Goal: Check status: Check status

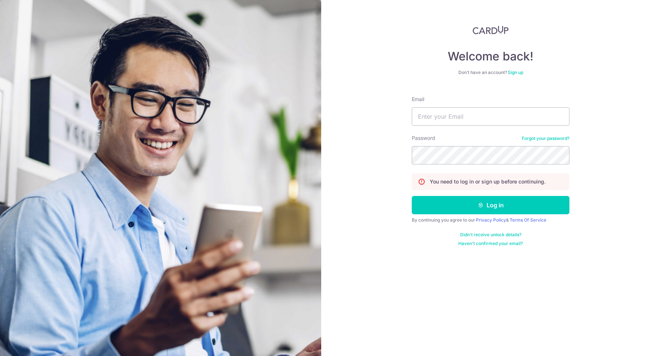
click at [479, 114] on input "Email" at bounding box center [490, 116] width 158 height 18
type input "[PERSON_NAME][EMAIL_ADDRESS][PERSON_NAME][DOMAIN_NAME]"
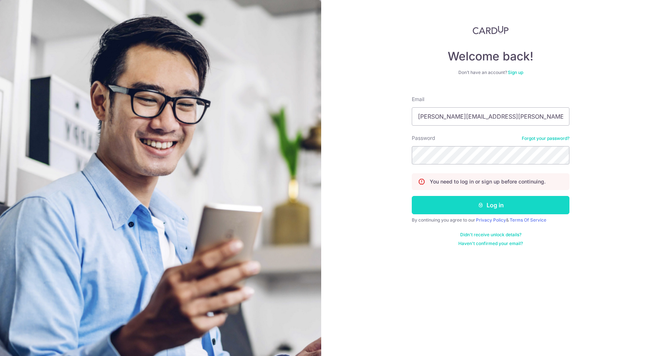
click at [484, 203] on button "Log in" at bounding box center [490, 205] width 158 height 18
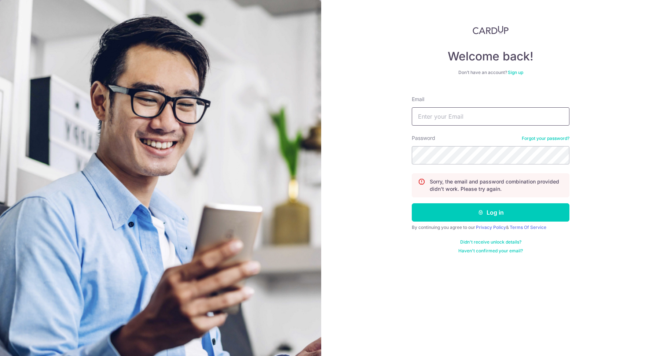
click at [464, 117] on input "Email" at bounding box center [490, 116] width 158 height 18
type input "[PERSON_NAME][EMAIL_ADDRESS][PERSON_NAME][DOMAIN_NAME]"
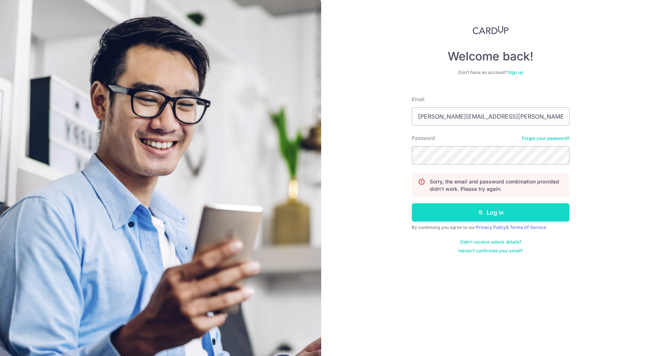
click at [466, 214] on button "Log in" at bounding box center [490, 212] width 158 height 18
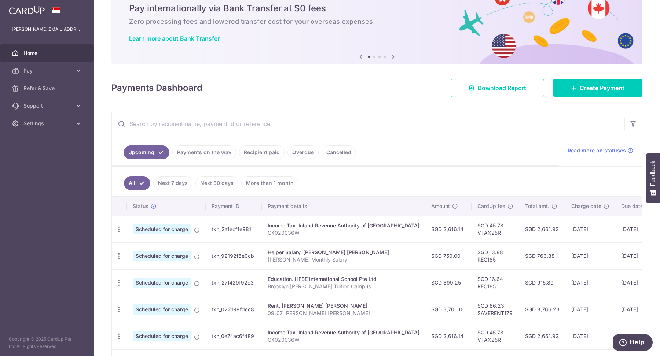
scroll to position [48, 0]
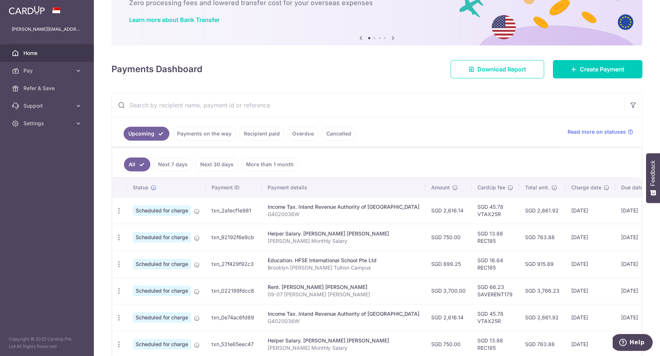
click at [263, 132] on link "Recipient paid" at bounding box center [261, 134] width 45 height 14
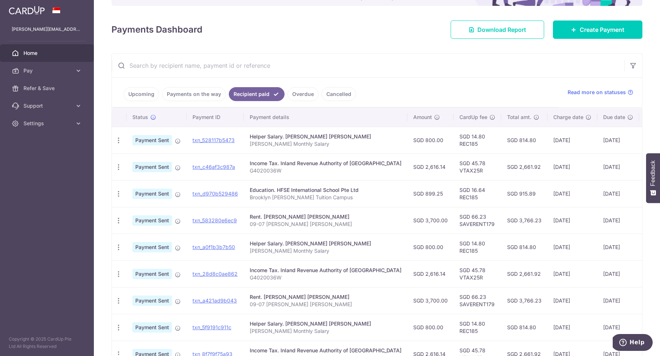
scroll to position [94, 0]
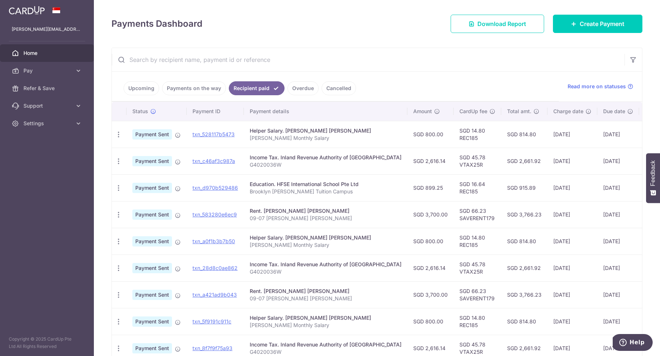
click at [332, 88] on link "Cancelled" at bounding box center [338, 88] width 34 height 14
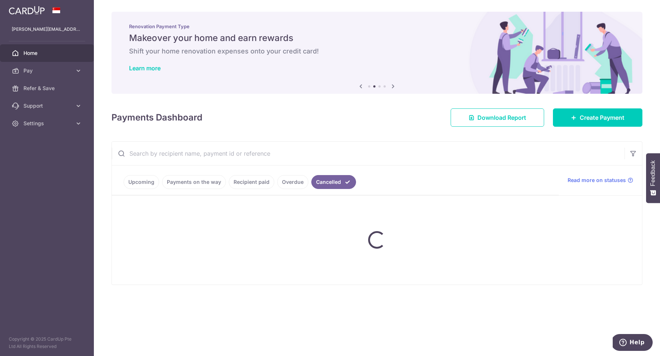
scroll to position [0, 0]
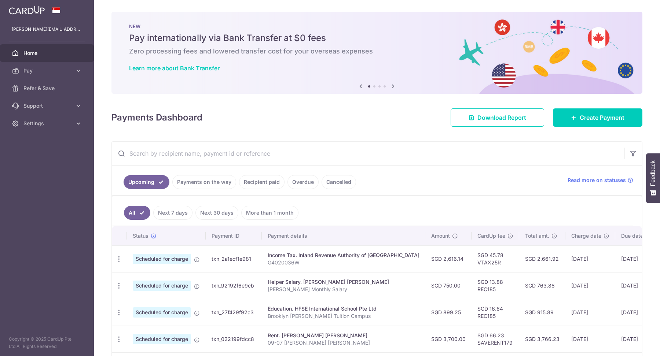
click at [331, 183] on link "Cancelled" at bounding box center [338, 182] width 34 height 14
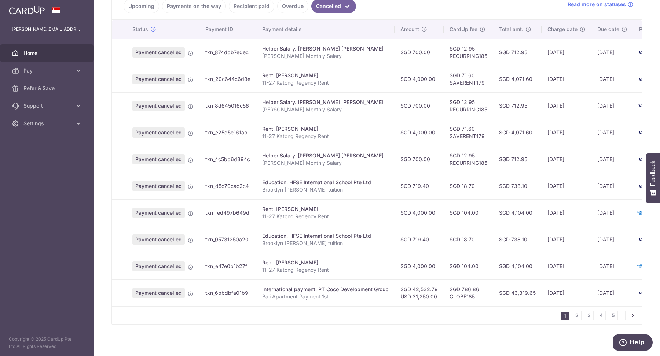
scroll to position [159, 0]
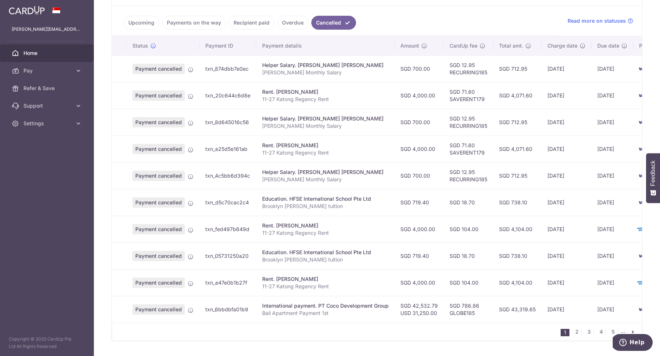
click at [634, 329] on icon "pager" at bounding box center [632, 332] width 6 height 6
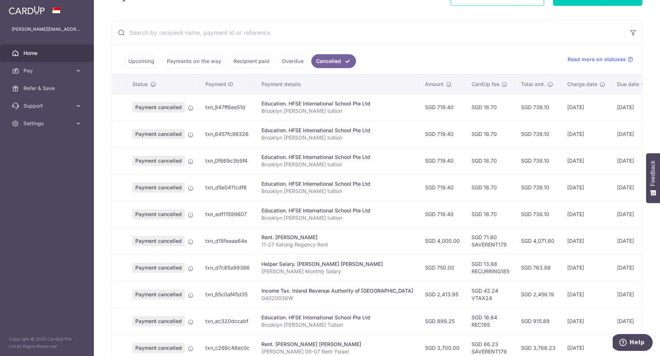
scroll to position [176, 0]
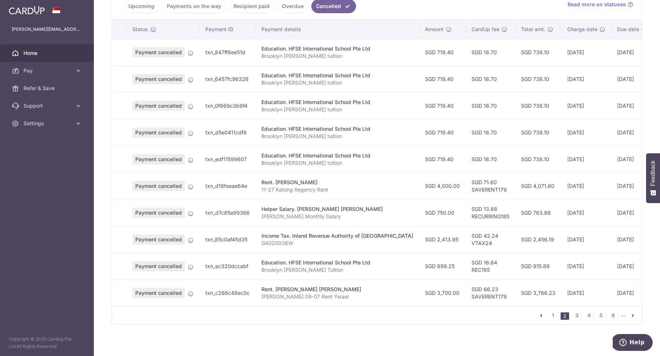
click at [631, 313] on icon "pager" at bounding box center [632, 316] width 6 height 6
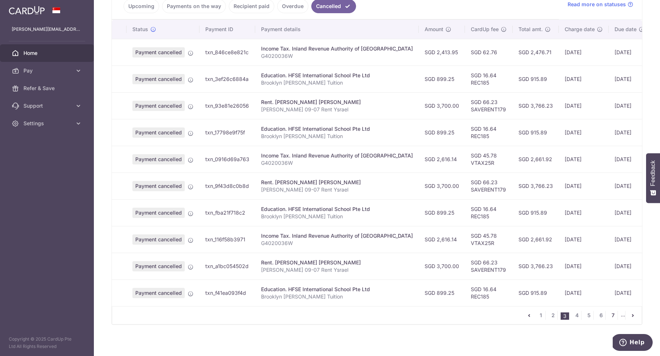
click at [613, 311] on link "7" at bounding box center [612, 315] width 9 height 9
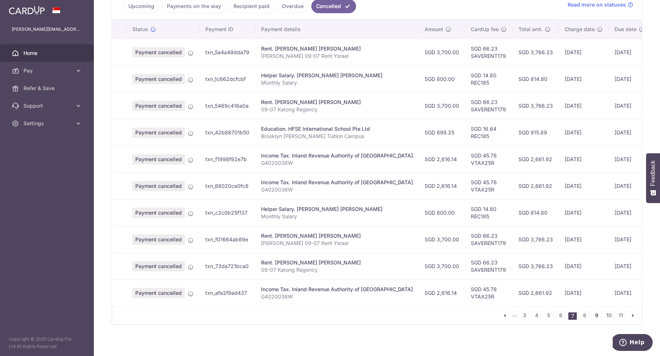
click at [597, 311] on link "9" at bounding box center [596, 315] width 9 height 9
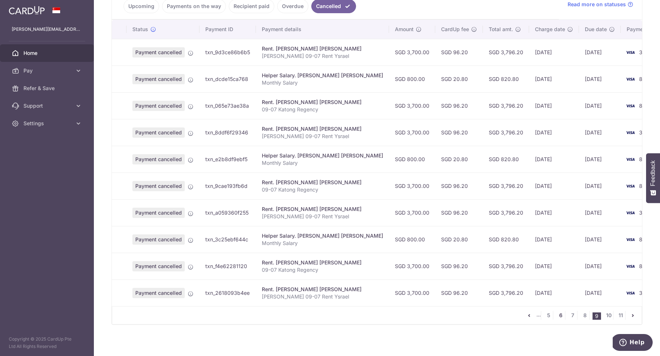
click at [562, 314] on link "6" at bounding box center [560, 315] width 9 height 9
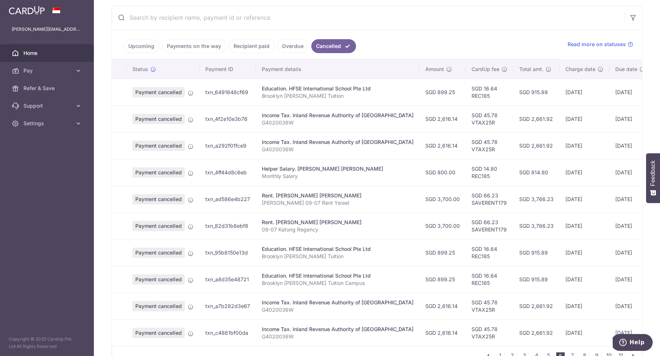
scroll to position [160, 0]
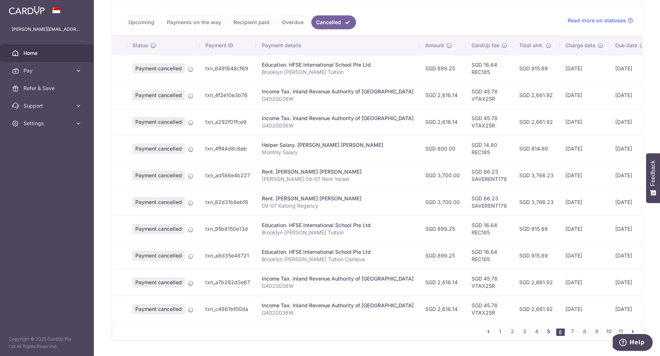
click at [550, 330] on link "5" at bounding box center [548, 331] width 9 height 9
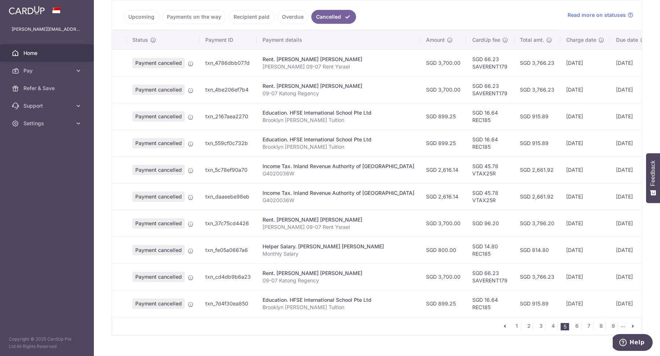
scroll to position [153, 0]
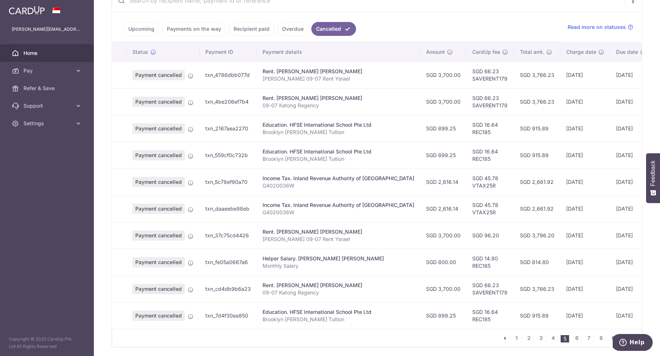
click at [256, 29] on link "Recipient paid" at bounding box center [251, 29] width 45 height 14
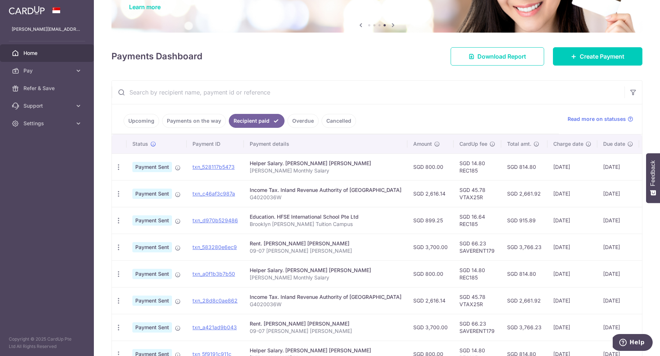
scroll to position [63, 0]
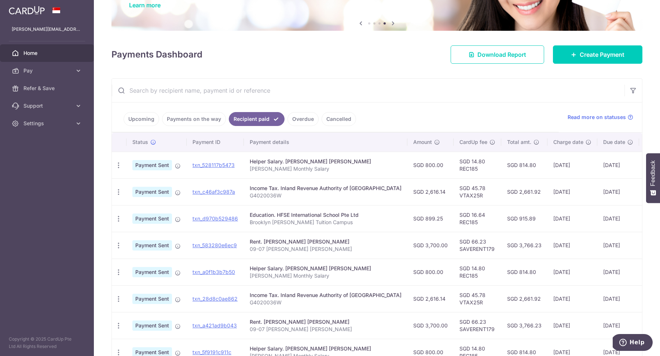
click at [204, 121] on link "Payments on the way" at bounding box center [194, 119] width 64 height 14
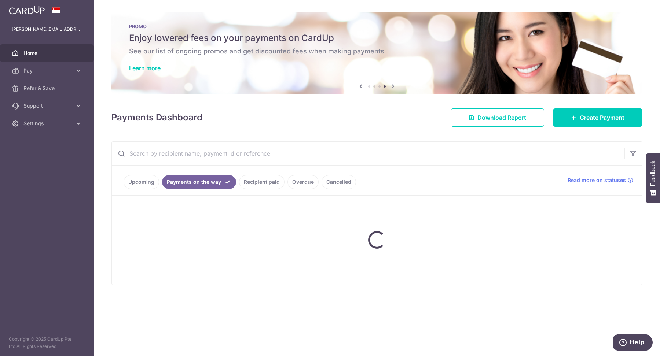
scroll to position [0, 0]
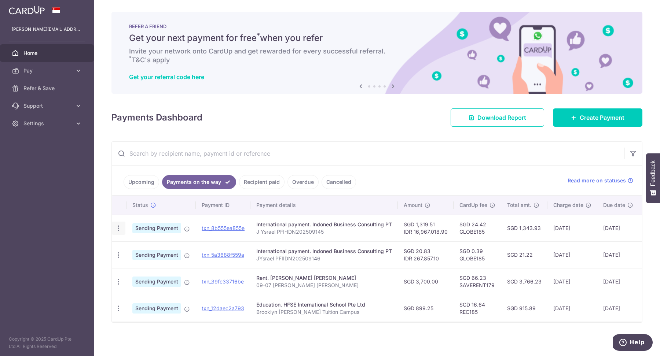
click at [118, 227] on icon "button" at bounding box center [119, 229] width 8 height 8
click at [231, 146] on input "text" at bounding box center [368, 153] width 512 height 23
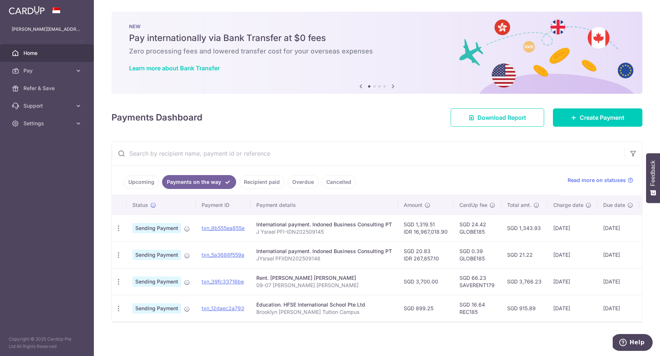
click at [148, 180] on link "Upcoming" at bounding box center [141, 182] width 36 height 14
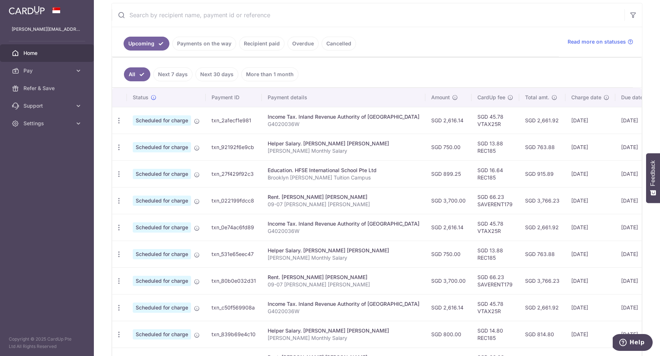
scroll to position [206, 0]
